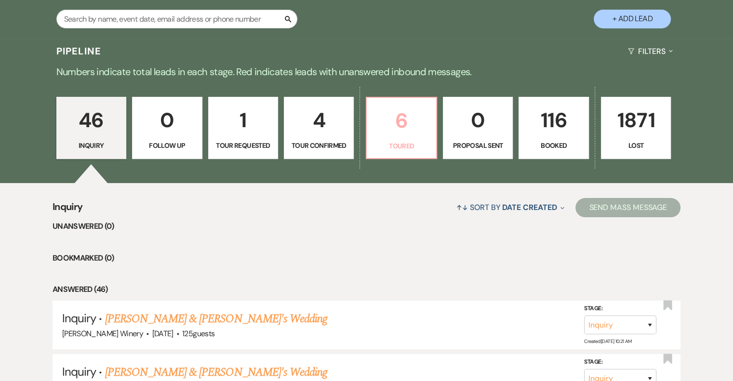
click at [406, 131] on p "6" at bounding box center [401, 121] width 57 height 32
select select "5"
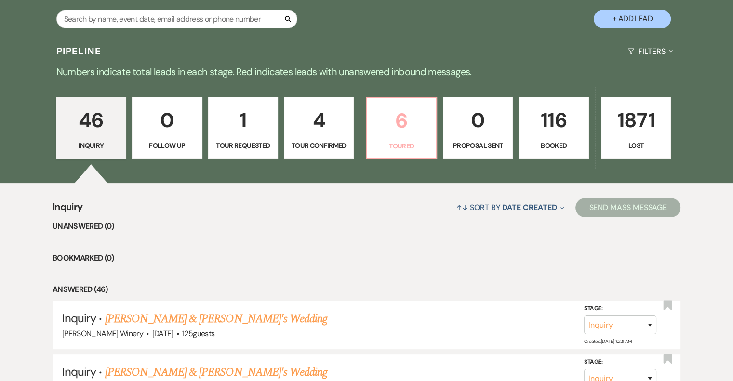
select select "5"
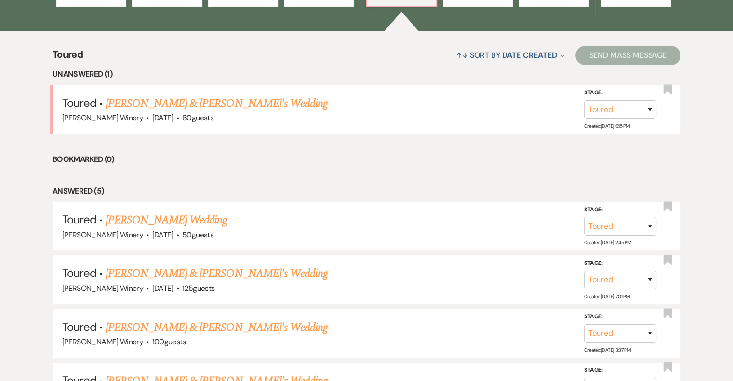
scroll to position [386, 0]
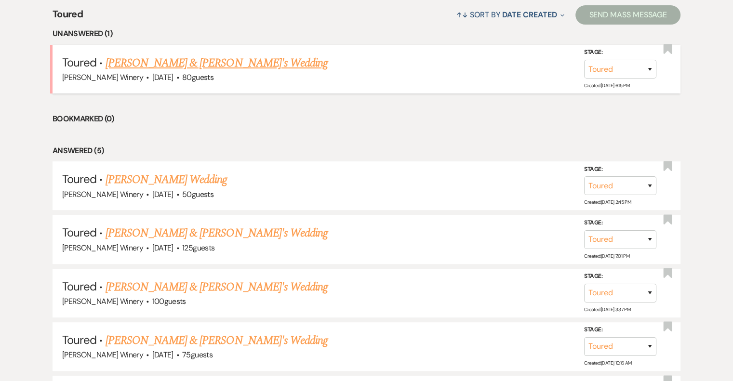
click at [152, 65] on link "[PERSON_NAME] & [PERSON_NAME]'s Wedding" at bounding box center [217, 62] width 223 height 17
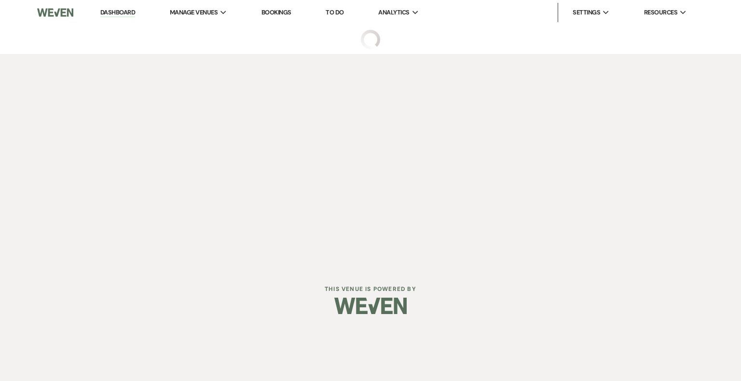
select select "5"
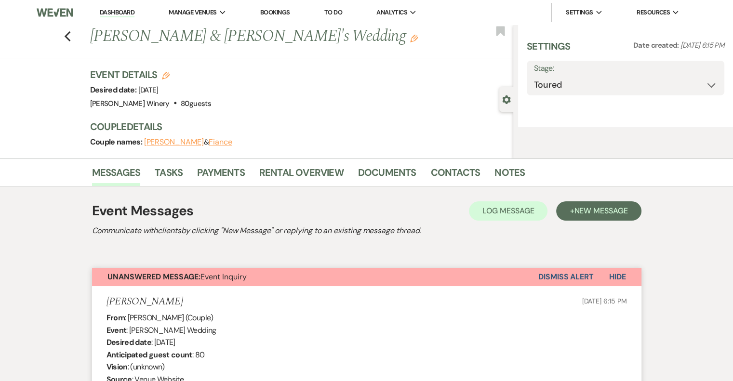
select select "5"
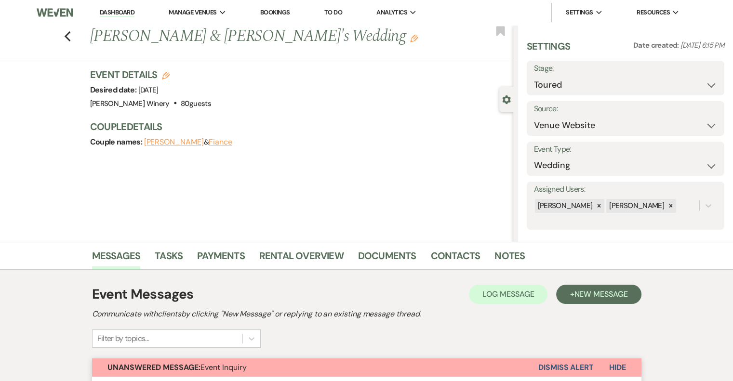
click at [110, 14] on link "Dashboard" at bounding box center [117, 12] width 35 height 9
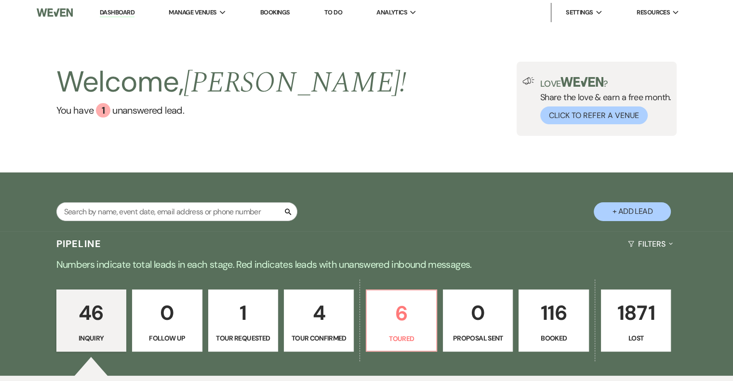
click at [565, 322] on p "116" at bounding box center [553, 313] width 57 height 32
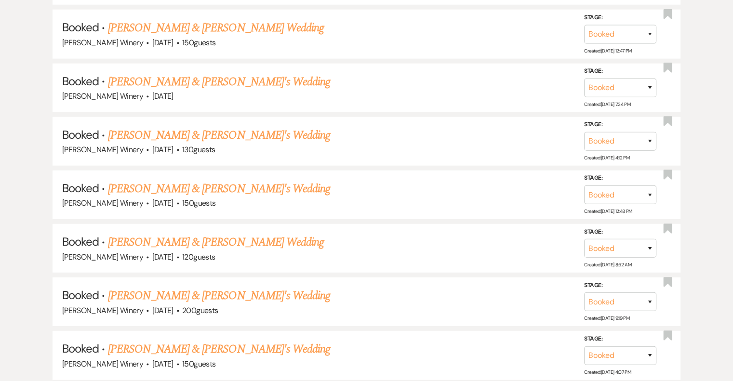
scroll to position [2846, 0]
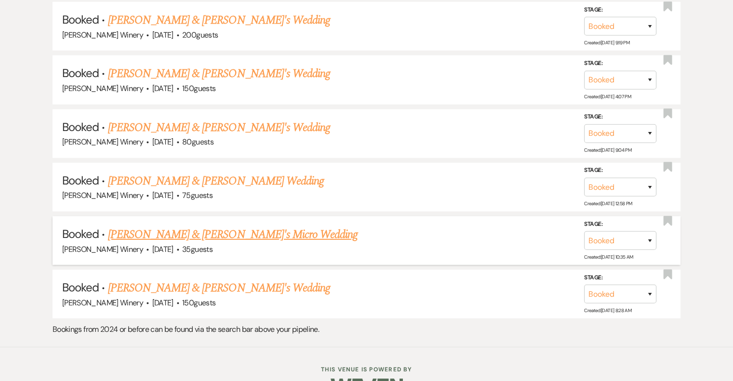
click at [190, 226] on link "Hollie Gamache & Fiance's Micro Wedding" at bounding box center [233, 234] width 250 height 17
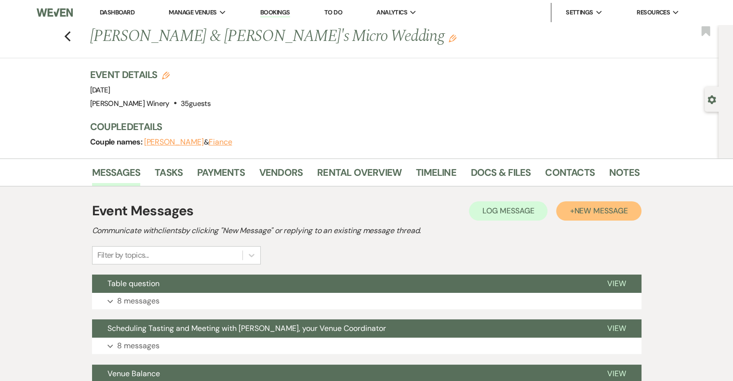
click at [596, 211] on span "New Message" at bounding box center [601, 211] width 54 height 10
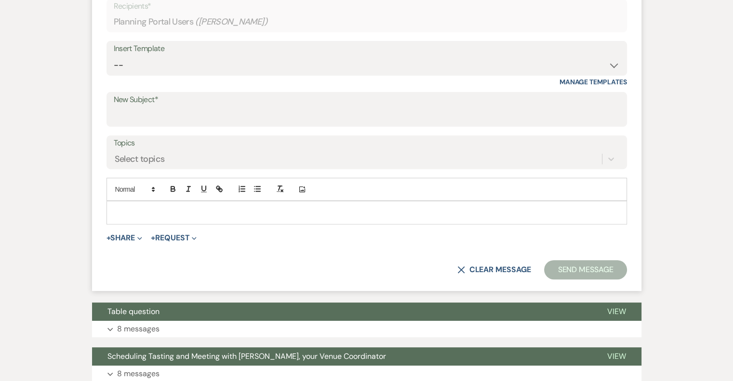
scroll to position [338, 0]
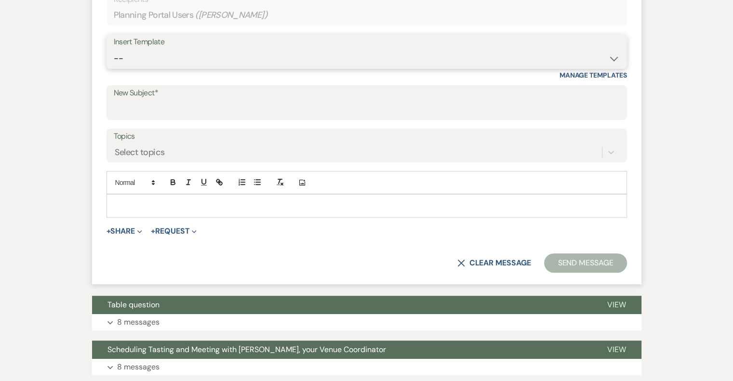
click at [142, 59] on select "-- Weven Planning Portal Introduction (Booked Events) Tour Request Response Fol…" at bounding box center [367, 58] width 506 height 19
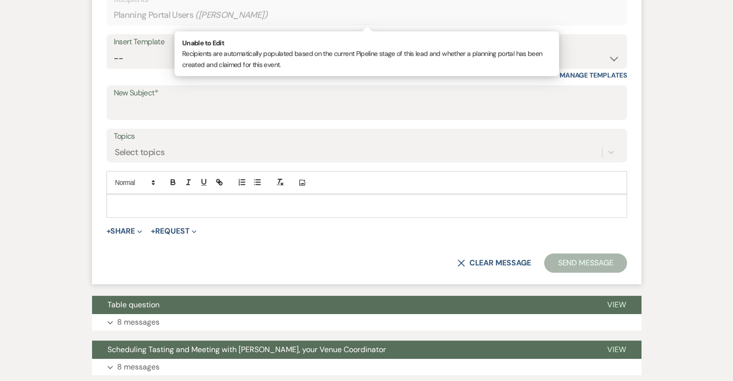
click at [357, 17] on div "Planning Portal Users ( Hollie Gamache )" at bounding box center [367, 15] width 506 height 19
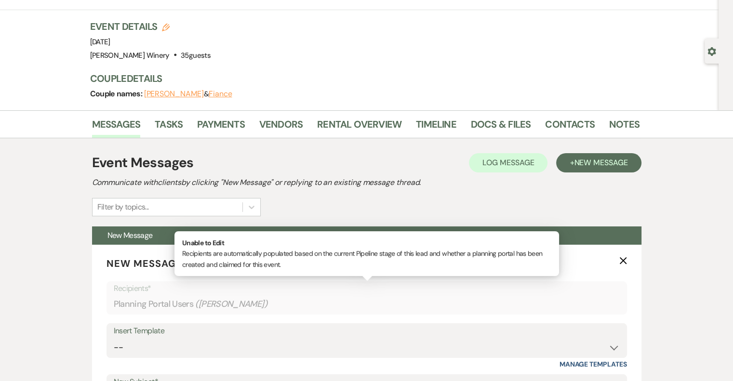
scroll to position [48, 0]
click at [623, 259] on icon "X" at bounding box center [624, 261] width 8 height 8
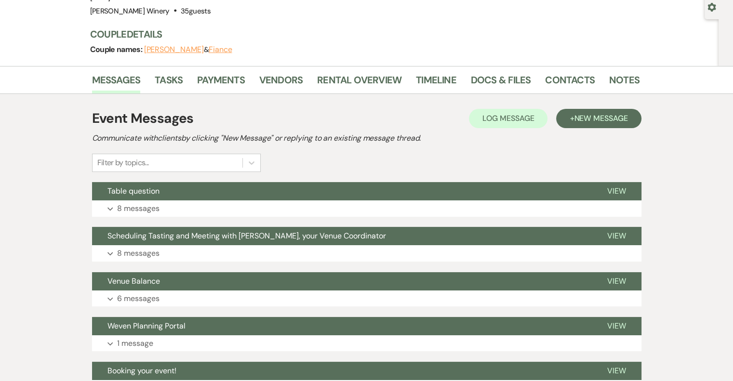
scroll to position [145, 0]
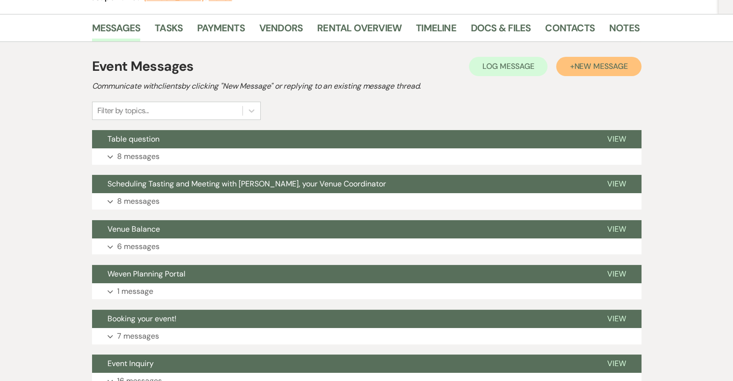
click at [606, 67] on span "New Message" at bounding box center [601, 66] width 54 height 10
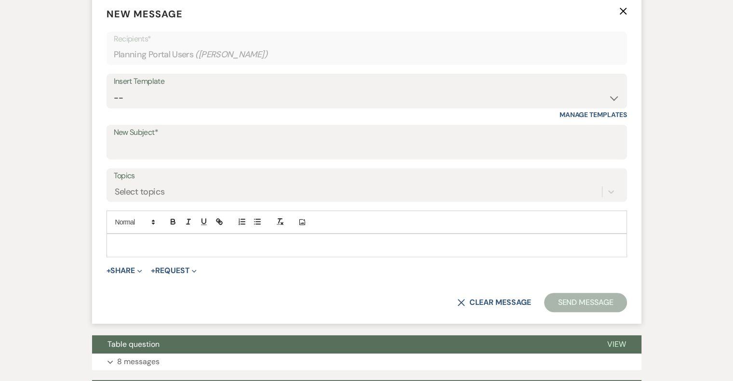
scroll to position [338, 0]
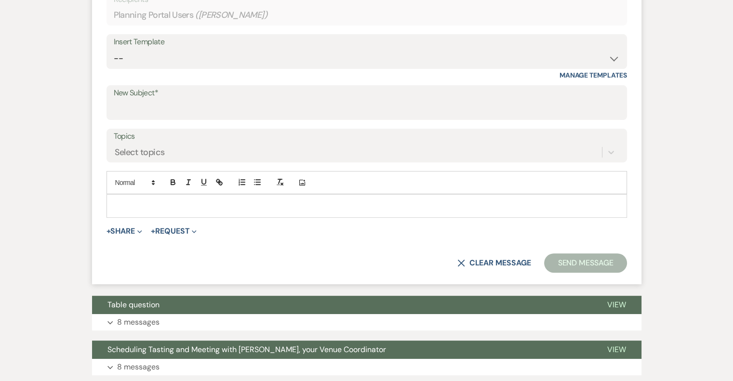
click at [123, 201] on p at bounding box center [366, 206] width 505 height 11
click at [166, 106] on input "New Subject*" at bounding box center [367, 109] width 506 height 19
type input "Wine Consumption"
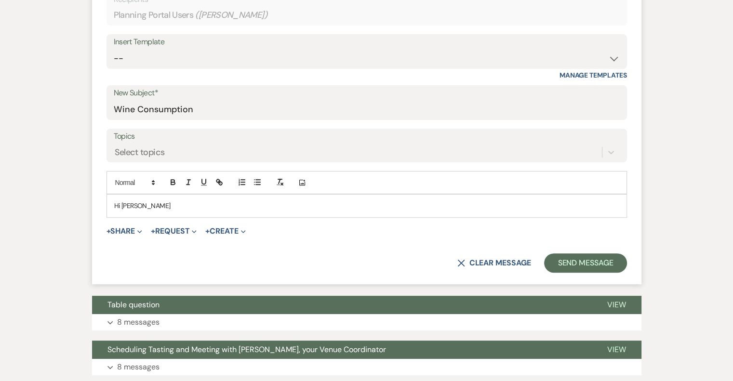
click at [140, 206] on p "Hi Hollie" at bounding box center [366, 206] width 505 height 11
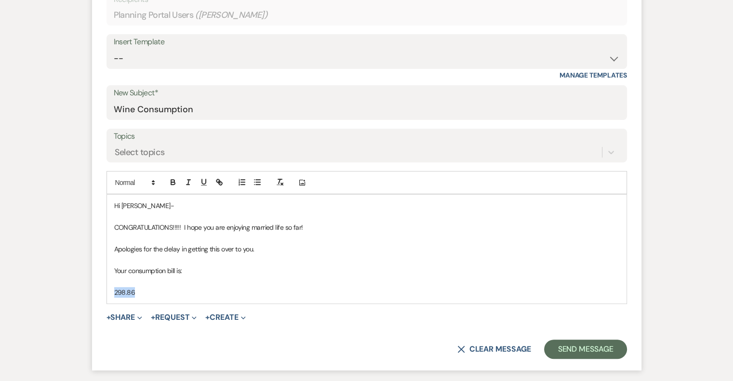
drag, startPoint x: 112, startPoint y: 290, endPoint x: 152, endPoint y: 287, distance: 40.6
click at [152, 287] on div "Hi Hollie- CONGRATULATIONS!!!!! I hope you are enjoying married life so far! Ap…" at bounding box center [367, 249] width 520 height 109
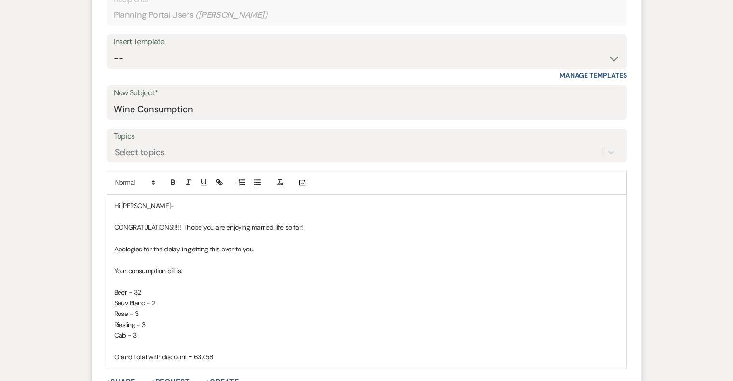
click at [193, 358] on p "Grand total with discount = 637.58" at bounding box center [366, 357] width 505 height 11
click at [231, 356] on p "Grand total with discount = $637.58" at bounding box center [366, 357] width 505 height 11
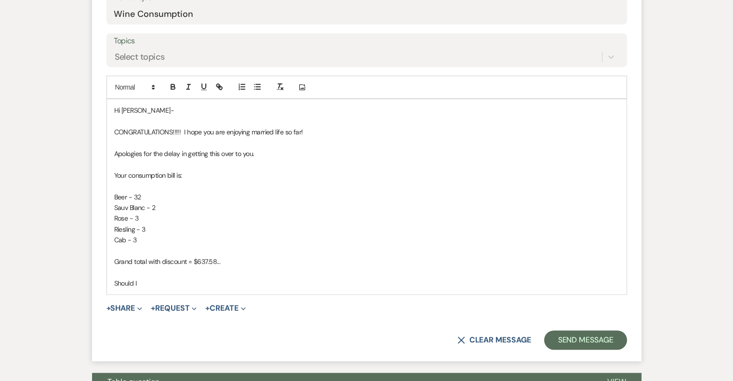
scroll to position [434, 0]
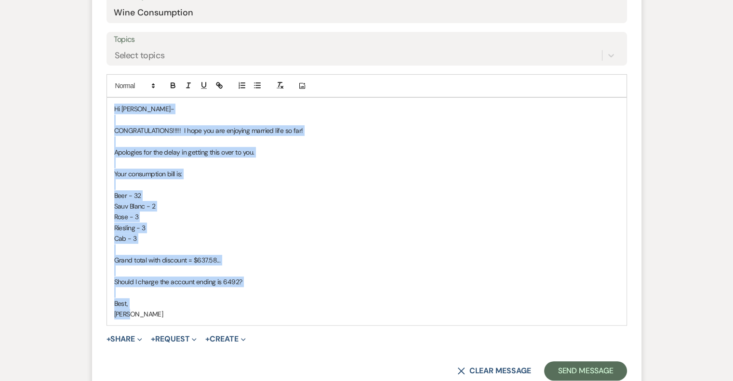
drag, startPoint x: 112, startPoint y: 108, endPoint x: 226, endPoint y: 364, distance: 280.2
click at [226, 365] on form "New Message X Draft saved! Recipients* Planning Portal Users ( Hollie Gamache )…" at bounding box center [367, 126] width 550 height 534
copy div "Hi Hollie- CONGRATULATIONS!!!!! I hope you are enjoying married life so far! Ap…"
click at [597, 368] on button "Send Message" at bounding box center [585, 371] width 82 height 19
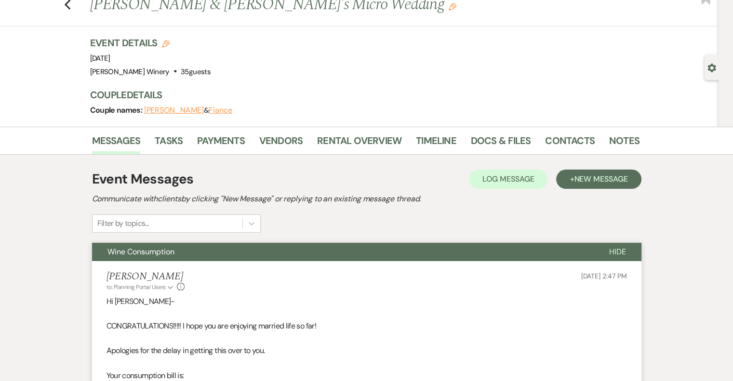
scroll to position [0, 0]
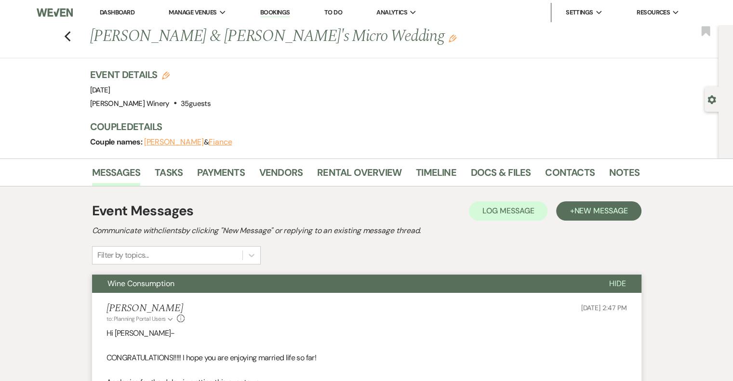
click at [118, 11] on link "Dashboard" at bounding box center [117, 12] width 35 height 8
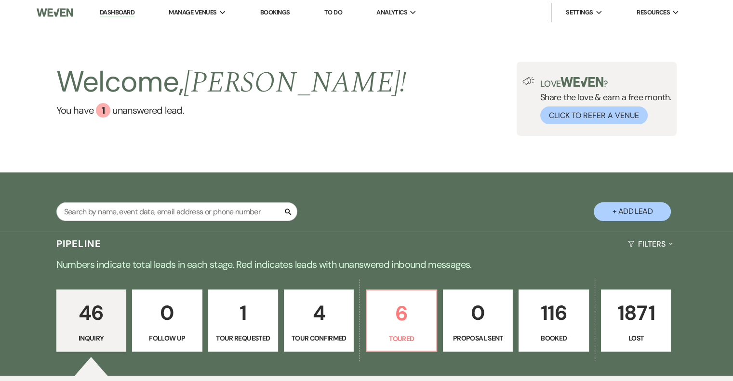
click at [562, 326] on p "116" at bounding box center [553, 313] width 57 height 32
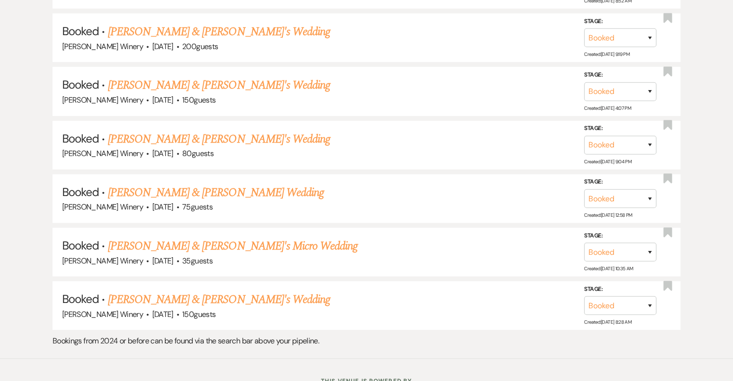
scroll to position [2846, 0]
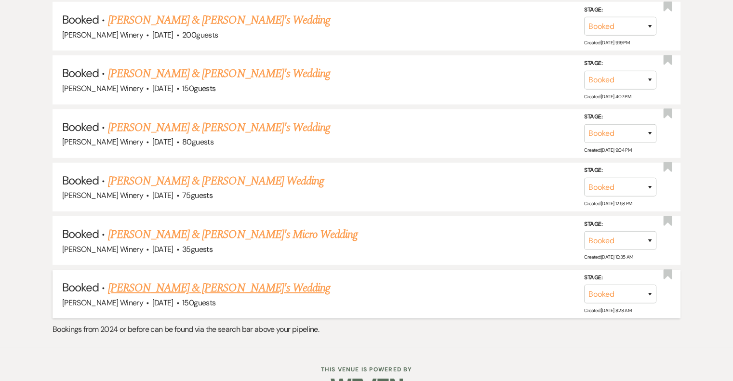
click at [229, 280] on link "Morgan Feshler & Fiance's Wedding" at bounding box center [219, 288] width 223 height 17
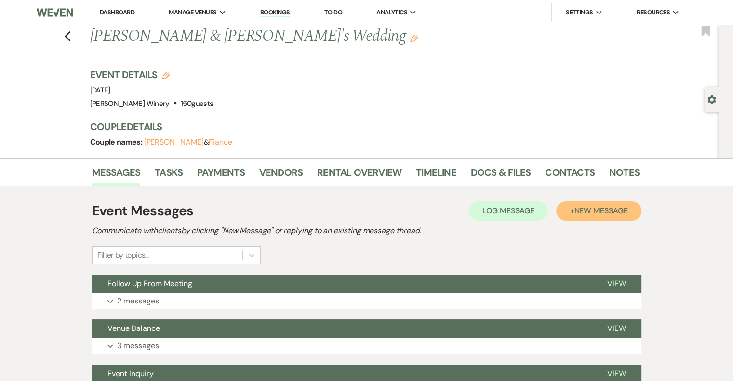
click at [607, 208] on span "New Message" at bounding box center [601, 211] width 54 height 10
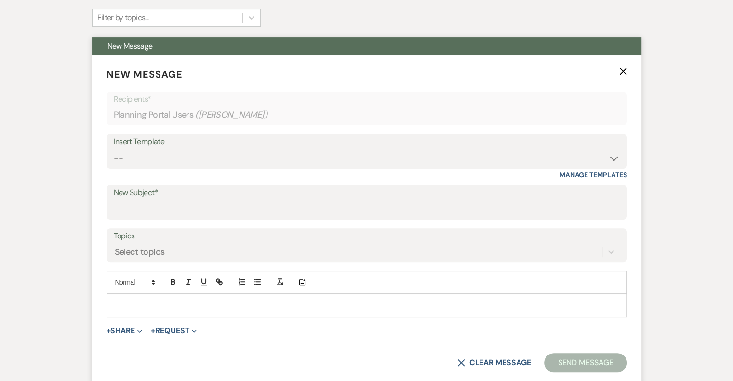
scroll to position [241, 0]
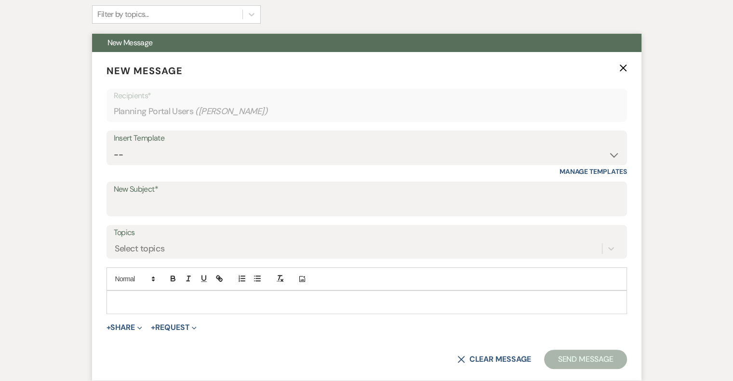
click at [121, 294] on div at bounding box center [367, 302] width 520 height 22
paste div
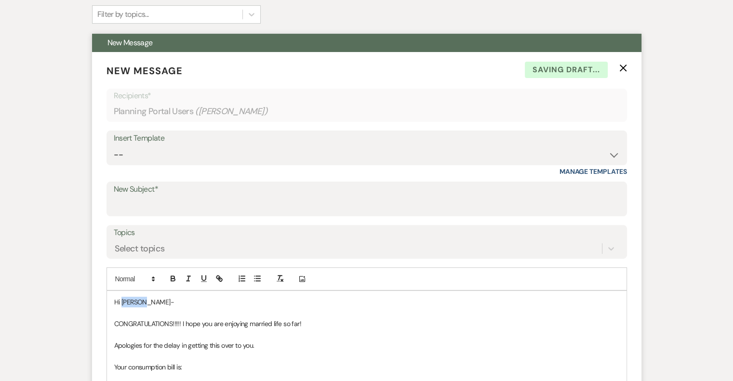
drag, startPoint x: 123, startPoint y: 300, endPoint x: 166, endPoint y: 297, distance: 43.1
click at [166, 297] on p "Hi Hollie-" at bounding box center [366, 302] width 505 height 11
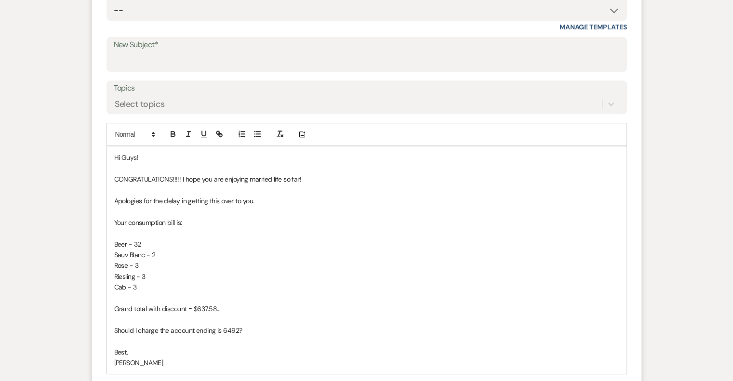
scroll to position [434, 0]
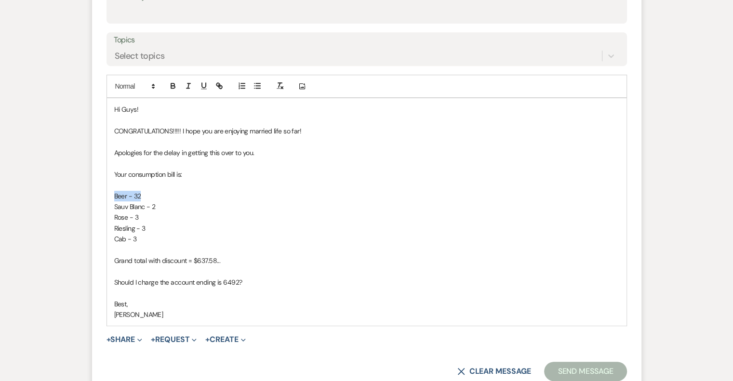
drag, startPoint x: 108, startPoint y: 196, endPoint x: 164, endPoint y: 195, distance: 55.5
click at [164, 195] on div "Hi Guys! CONGRATULATIONS!!!!! I hope you are enjoying married life so far! Apol…" at bounding box center [367, 212] width 520 height 228
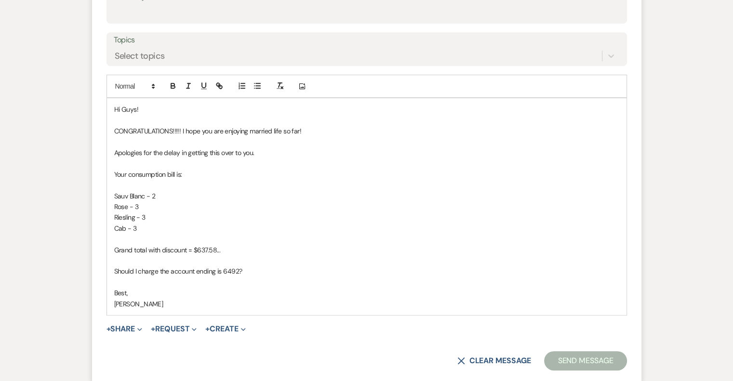
click at [164, 195] on p "Sauv Blanc - 2" at bounding box center [366, 196] width 505 height 11
drag, startPoint x: 135, startPoint y: 206, endPoint x: 141, endPoint y: 206, distance: 6.3
click at [141, 206] on p "Rose - 3" at bounding box center [366, 207] width 505 height 11
drag, startPoint x: 112, startPoint y: 217, endPoint x: 196, endPoint y: 214, distance: 84.0
click at [196, 214] on div "Hi Guys! CONGRATULATIONS!!!!! I hope you are enjoying married life so far! Apol…" at bounding box center [367, 206] width 520 height 217
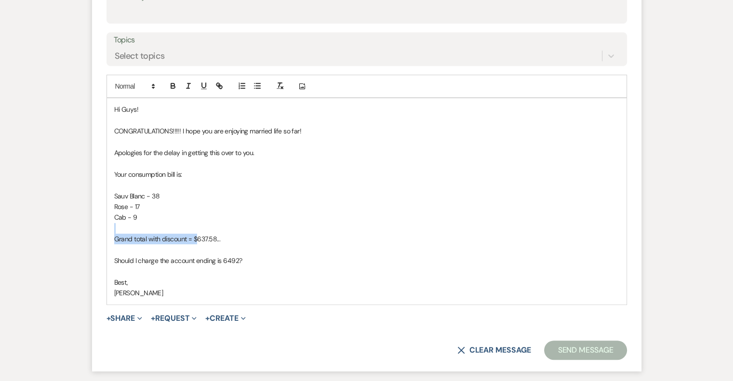
drag, startPoint x: 199, startPoint y: 237, endPoint x: 229, endPoint y: 232, distance: 30.2
click at [229, 232] on div "Hi Guys! CONGRATULATIONS!!!!! I hope you are enjoying married life so far! Apol…" at bounding box center [367, 201] width 520 height 206
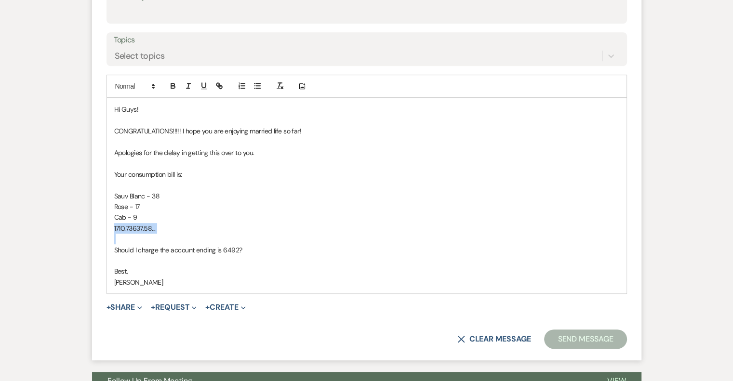
drag, startPoint x: 114, startPoint y: 228, endPoint x: 203, endPoint y: 239, distance: 89.8
click at [203, 239] on div "Hi Guys! CONGRATULATIONS!!!!! I hope you are enjoying married life so far! Apol…" at bounding box center [367, 195] width 520 height 195
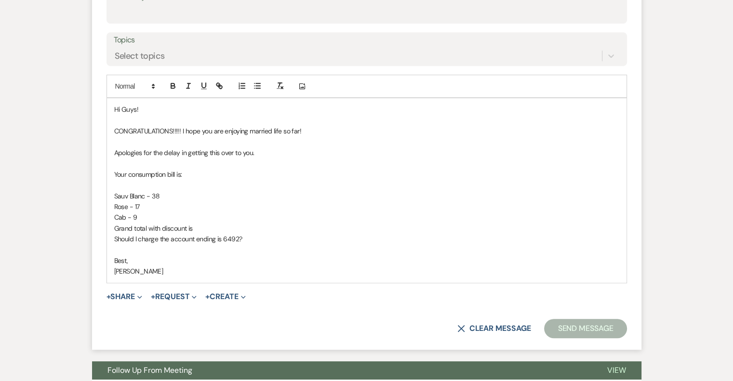
click at [115, 225] on p "Grand total with discount is" at bounding box center [366, 228] width 505 height 11
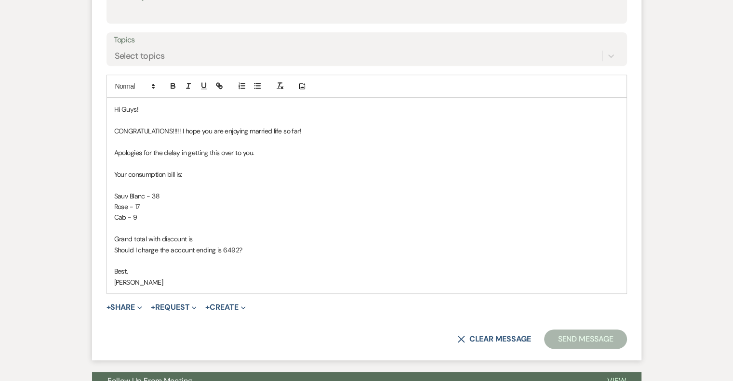
click at [199, 239] on p "Grand total with discount is" at bounding box center [366, 239] width 505 height 11
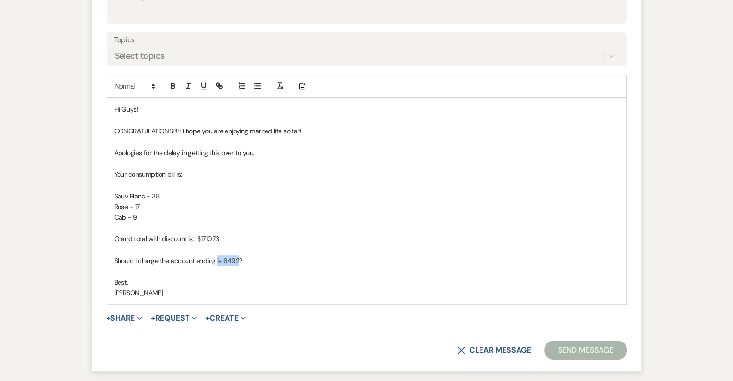
drag, startPoint x: 216, startPoint y: 260, endPoint x: 239, endPoint y: 260, distance: 22.7
click at [239, 260] on p "Should I charge the account ending is 6492?" at bounding box center [366, 261] width 505 height 11
drag, startPoint x: 348, startPoint y: 237, endPoint x: 606, endPoint y: 343, distance: 278.9
click at [349, 237] on p "Grand total with discount is: $1710.73" at bounding box center [366, 239] width 505 height 11
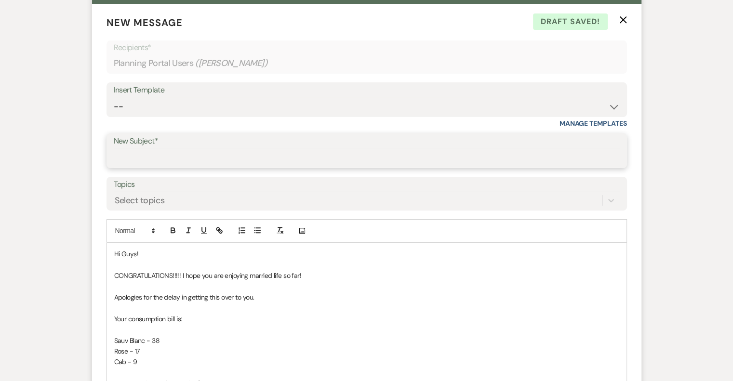
click at [133, 152] on input "New Subject*" at bounding box center [367, 158] width 506 height 19
type input "Wine Consumption"
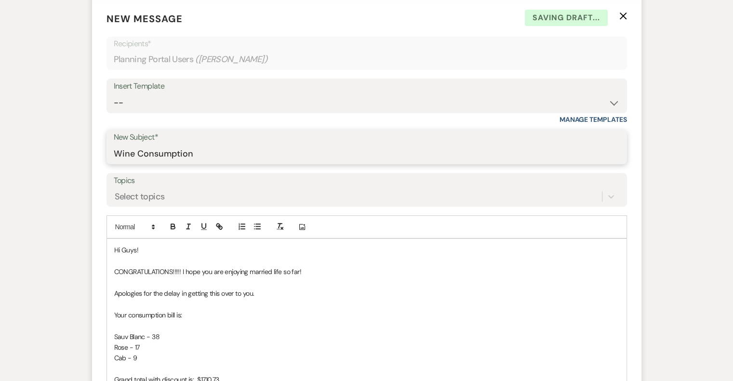
scroll to position [579, 0]
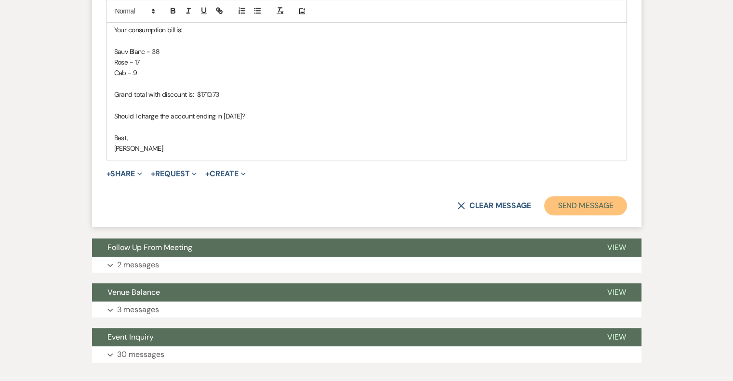
click at [588, 206] on button "Send Message" at bounding box center [585, 205] width 82 height 19
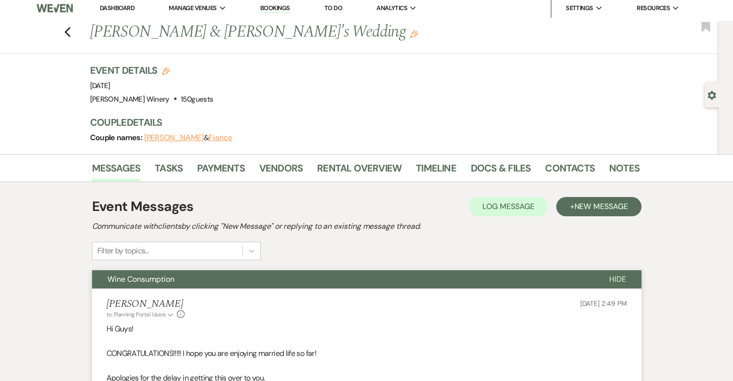
scroll to position [0, 0]
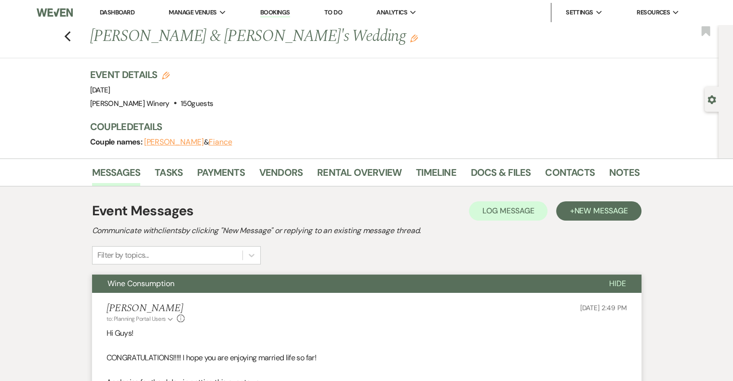
click at [108, 11] on link "Dashboard" at bounding box center [117, 12] width 35 height 8
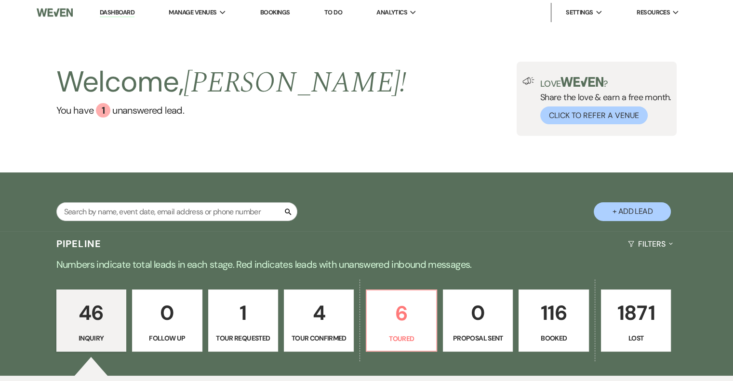
click at [128, 13] on link "Dashboard" at bounding box center [117, 12] width 35 height 9
click at [372, 129] on div "Welcome, Susan ! You have 1 unanswered lead . Love ? Share the love & earn a fr…" at bounding box center [367, 99] width 694 height 74
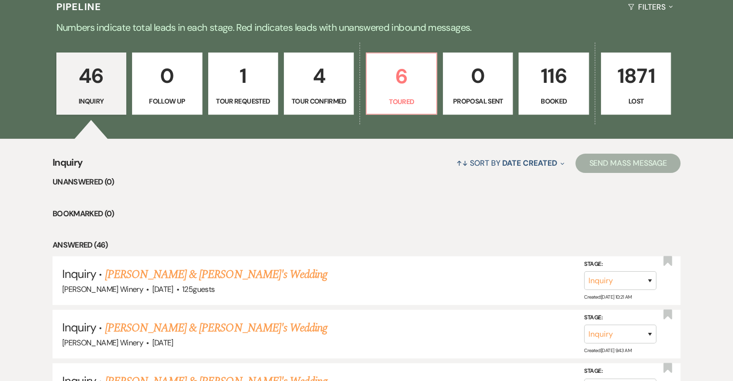
scroll to position [241, 0]
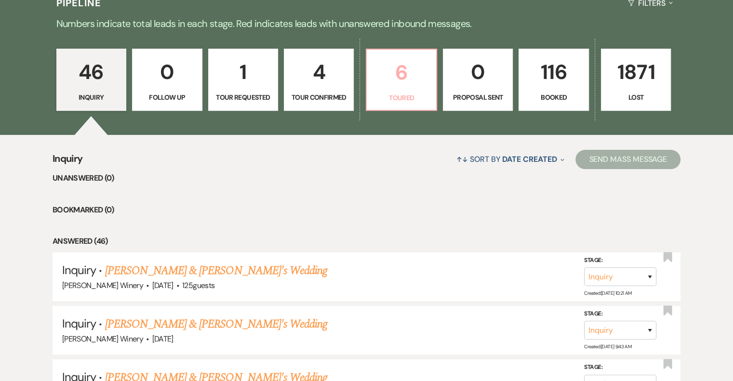
click at [406, 83] on p "6" at bounding box center [401, 72] width 57 height 32
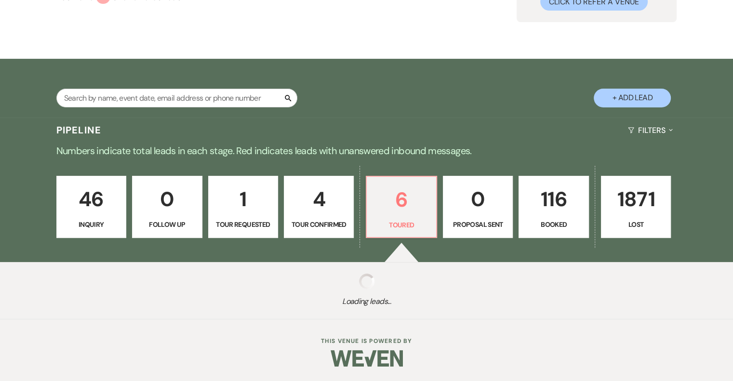
select select "5"
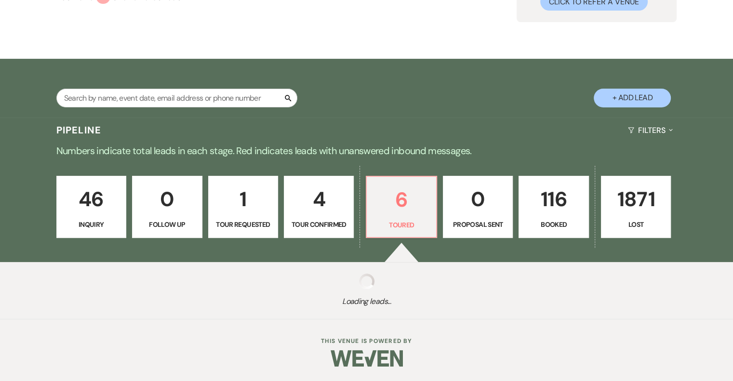
select select "5"
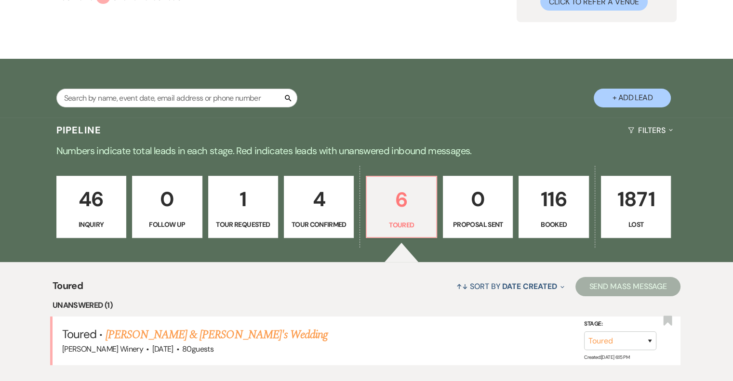
scroll to position [241, 0]
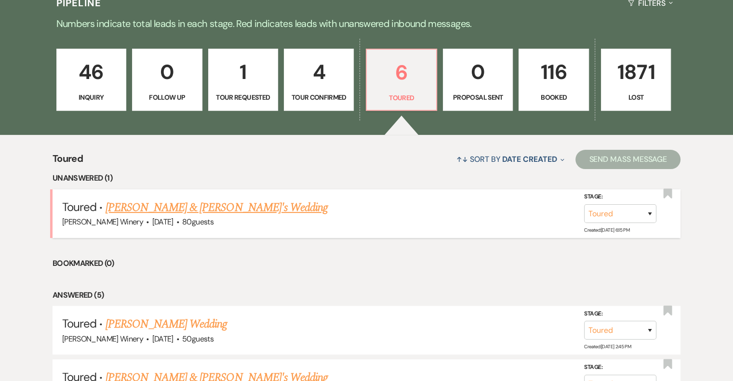
click at [139, 209] on link "[PERSON_NAME] & [PERSON_NAME]'s Wedding" at bounding box center [217, 207] width 223 height 17
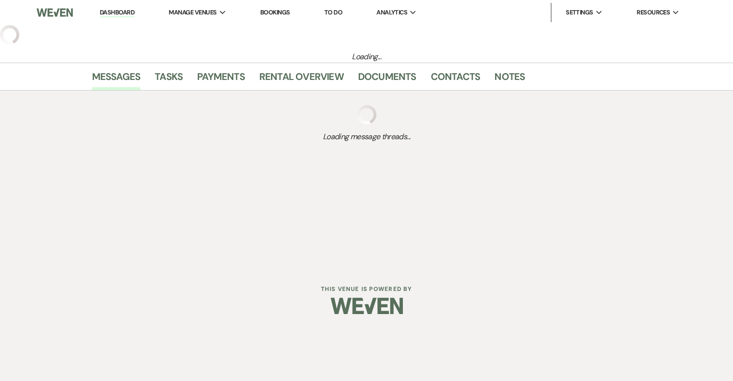
select select "5"
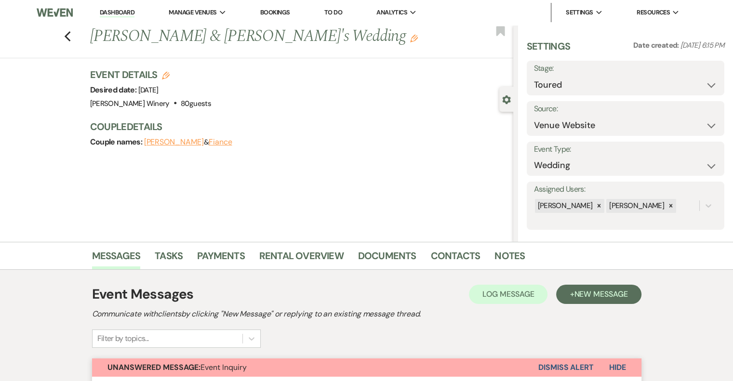
click at [115, 12] on link "Dashboard" at bounding box center [117, 12] width 35 height 9
